Goal: Task Accomplishment & Management: Use online tool/utility

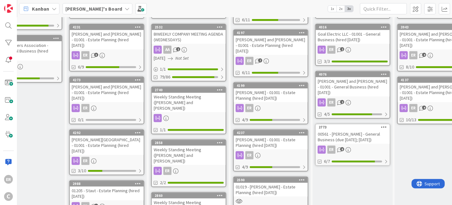
scroll to position [125, 199]
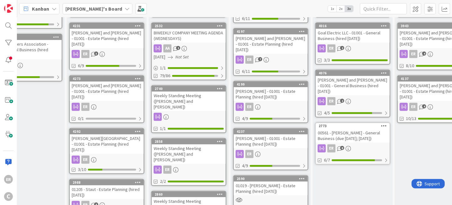
click at [283, 150] on div "ER" at bounding box center [271, 154] width 74 height 8
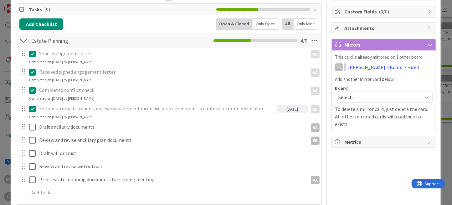
scroll to position [94, 0]
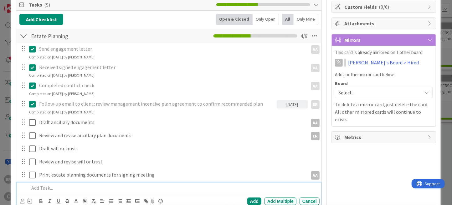
click at [73, 189] on p at bounding box center [173, 188] width 288 height 7
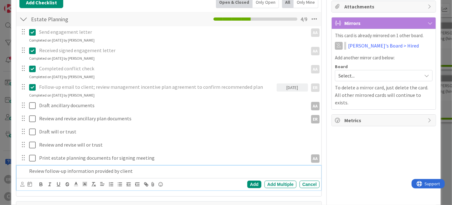
scroll to position [156, 0]
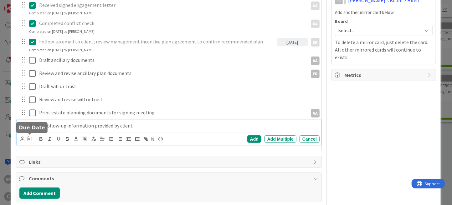
click at [30, 140] on icon at bounding box center [30, 139] width 4 height 5
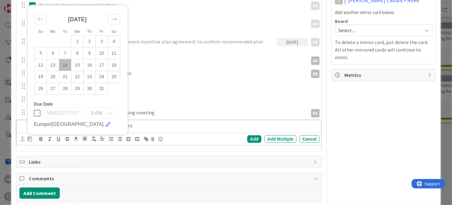
scroll to position [182, 0]
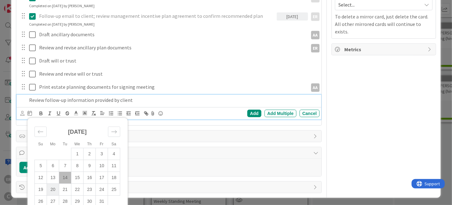
click at [54, 190] on td "20" at bounding box center [53, 190] width 12 height 12
type input "[DATE]"
click at [23, 112] on icon at bounding box center [22, 113] width 4 height 5
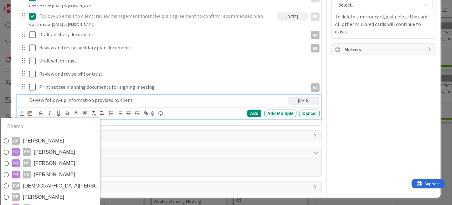
click at [45, 196] on span "[PERSON_NAME]" at bounding box center [43, 197] width 41 height 9
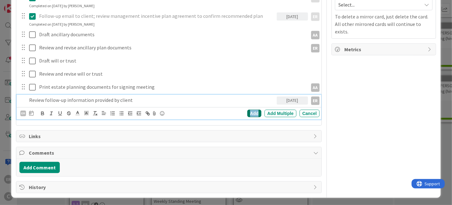
click at [247, 112] on div "Add" at bounding box center [254, 114] width 14 height 8
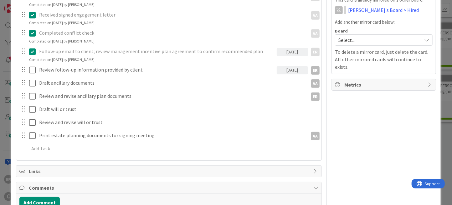
scroll to position [0, 0]
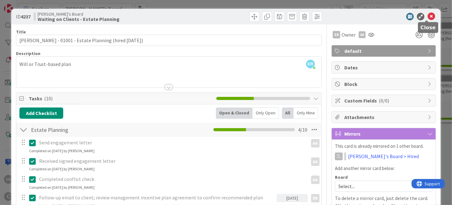
click at [428, 17] on icon at bounding box center [432, 17] width 8 height 8
